Goal: Navigation & Orientation: Find specific page/section

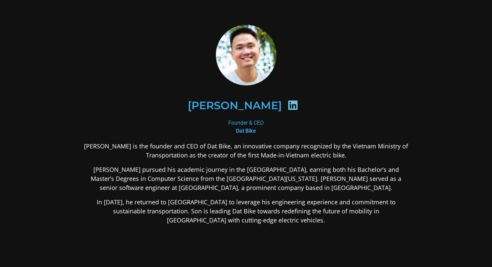
click at [287, 108] on icon at bounding box center [292, 105] width 11 height 11
click at [287, 107] on icon at bounding box center [292, 105] width 11 height 11
drag, startPoint x: 278, startPoint y: 102, endPoint x: 231, endPoint y: 104, distance: 46.9
click at [287, 102] on icon at bounding box center [292, 105] width 11 height 11
click at [231, 104] on h2 "[PERSON_NAME]" at bounding box center [235, 105] width 94 height 11
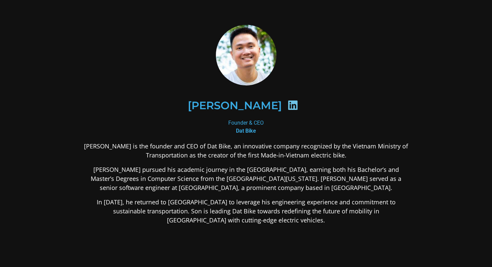
click at [287, 106] on icon at bounding box center [292, 105] width 11 height 11
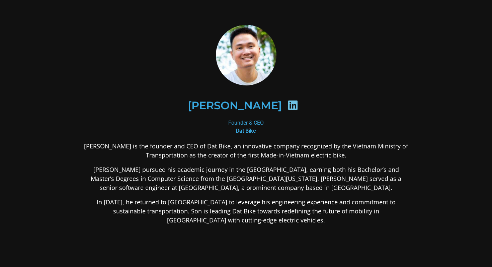
click at [287, 106] on icon at bounding box center [292, 105] width 11 height 11
